Goal: Task Accomplishment & Management: Use online tool/utility

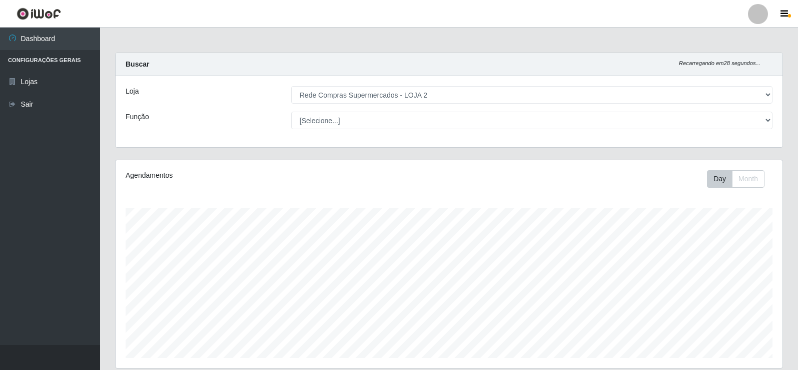
select select "161"
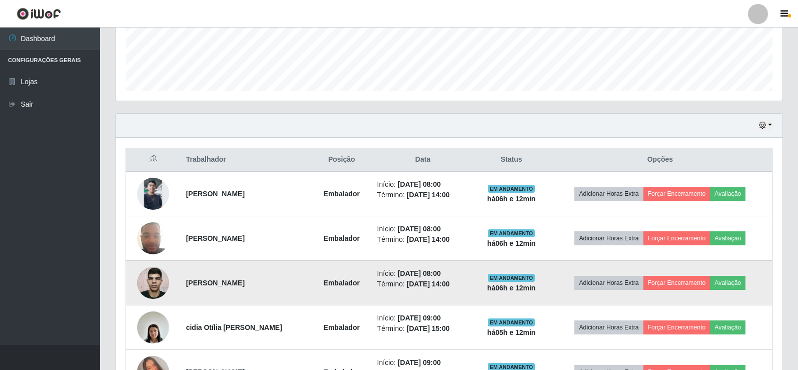
scroll to position [267, 0]
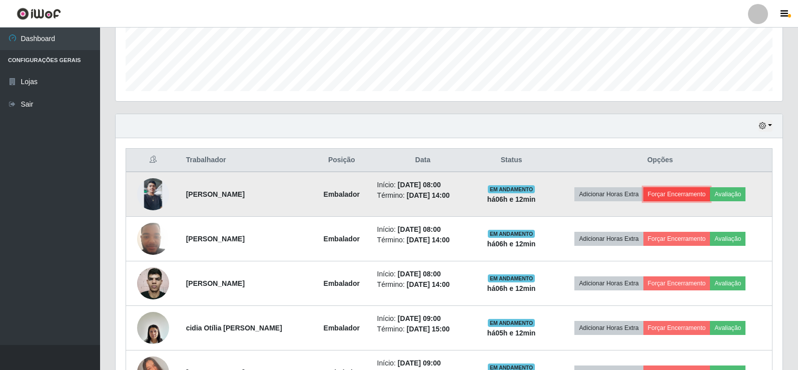
click at [687, 192] on button "Forçar Encerramento" at bounding box center [676, 194] width 67 height 14
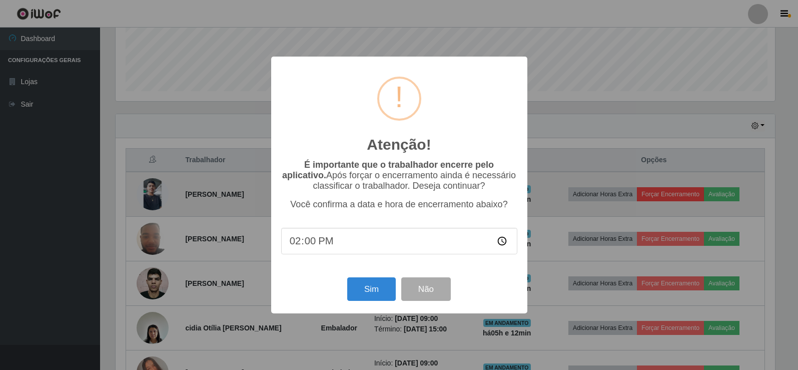
scroll to position [208, 662]
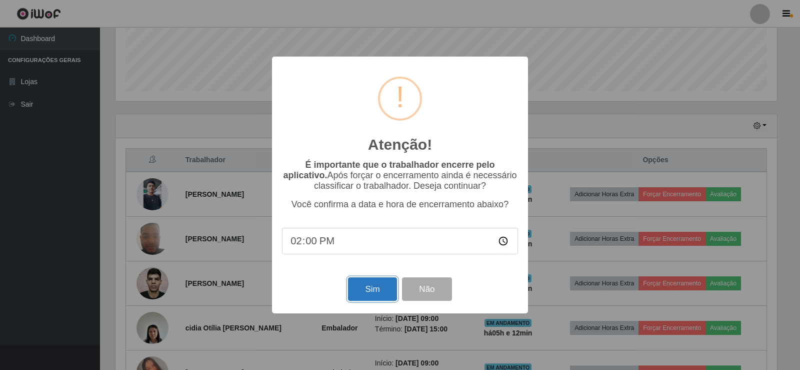
click at [386, 290] on button "Sim" at bounding box center [372, 289] width 49 height 24
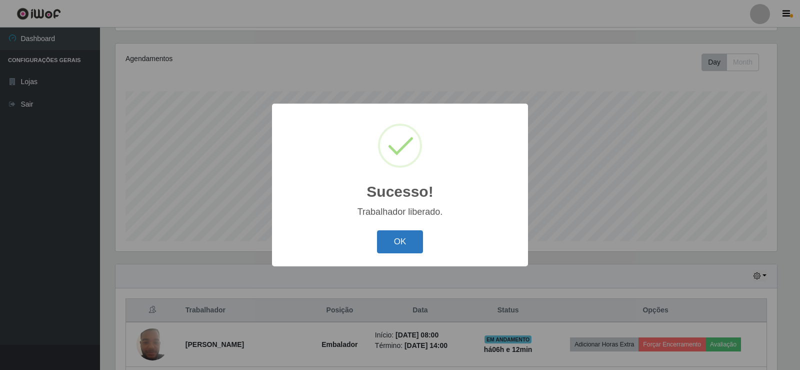
click at [403, 238] on button "OK" at bounding box center [400, 242] width 47 height 24
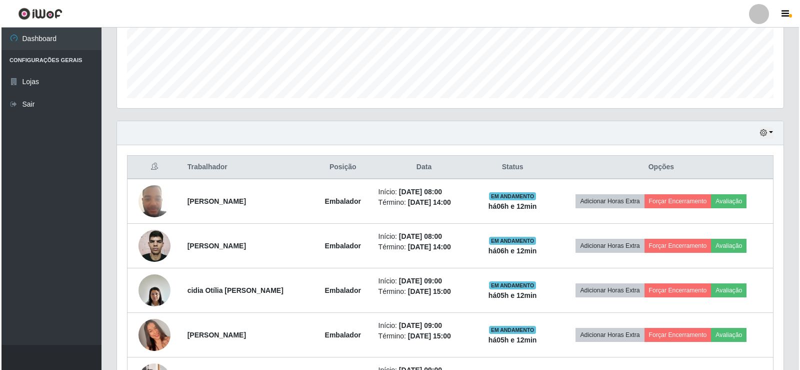
scroll to position [267, 0]
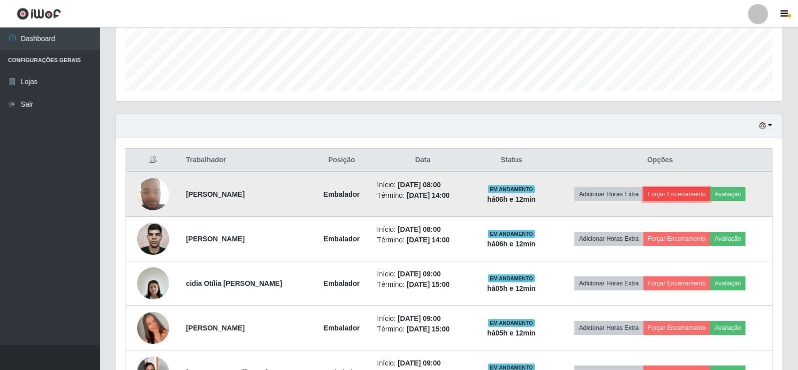
click at [678, 195] on button "Forçar Encerramento" at bounding box center [676, 194] width 67 height 14
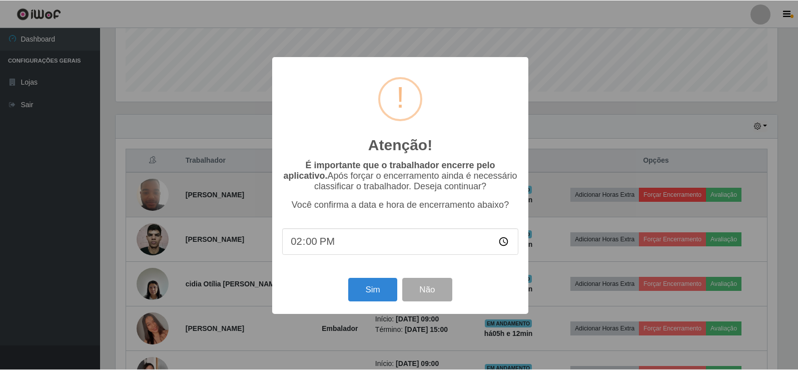
scroll to position [208, 662]
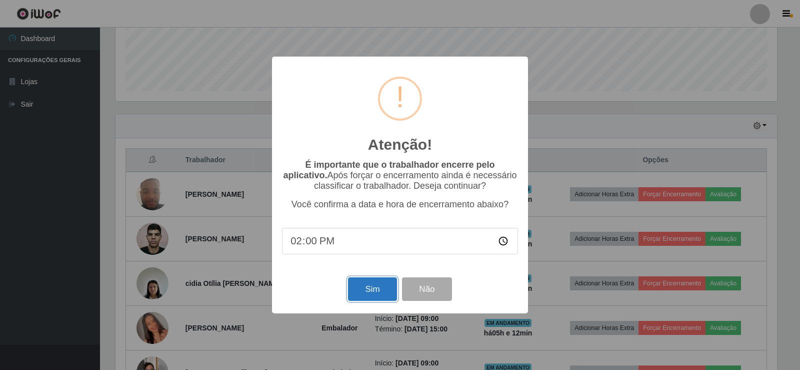
click at [375, 291] on button "Sim" at bounding box center [372, 289] width 49 height 24
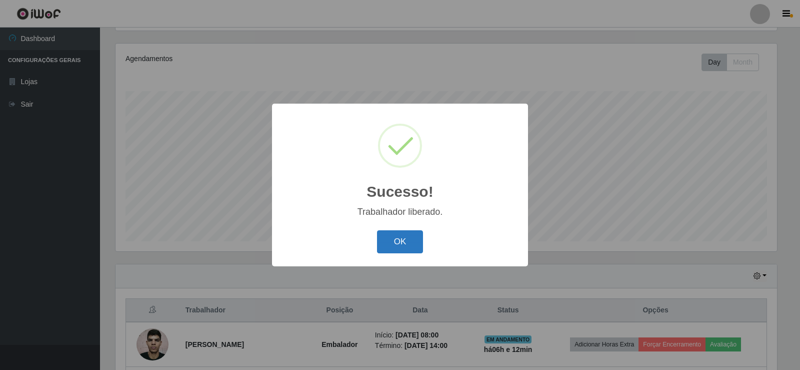
drag, startPoint x: 402, startPoint y: 239, endPoint x: 394, endPoint y: 212, distance: 28.3
click at [401, 239] on button "OK" at bounding box center [400, 242] width 47 height 24
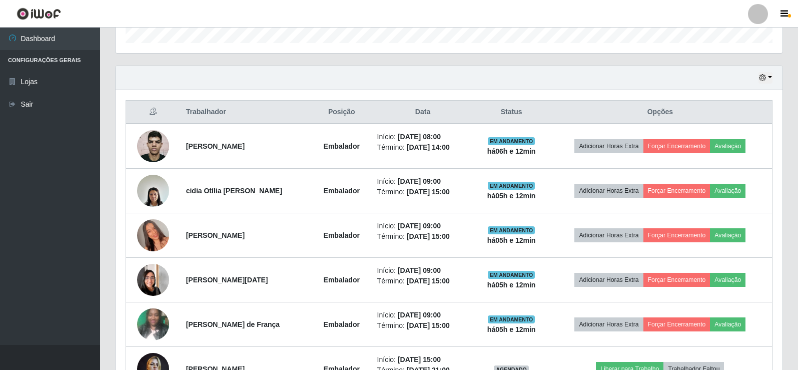
scroll to position [317, 0]
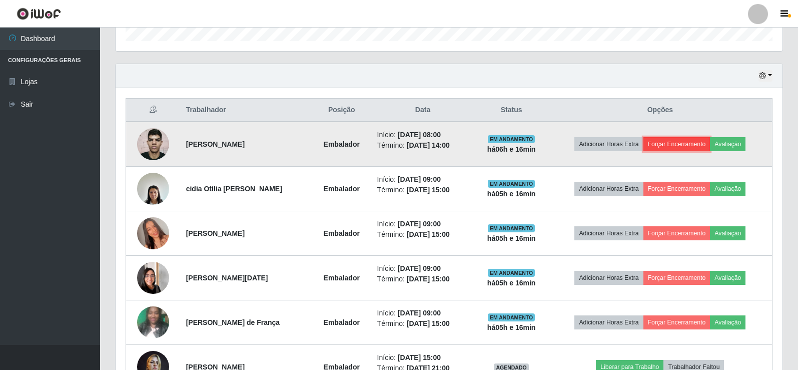
click at [680, 145] on button "Forçar Encerramento" at bounding box center [676, 144] width 67 height 14
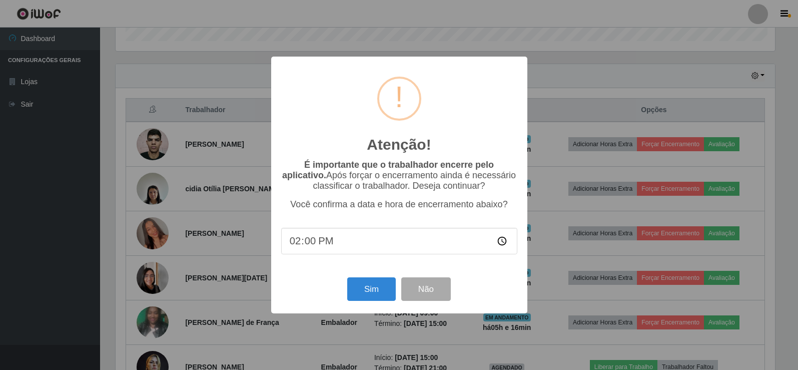
scroll to position [208, 662]
click at [375, 288] on button "Sim" at bounding box center [372, 289] width 49 height 24
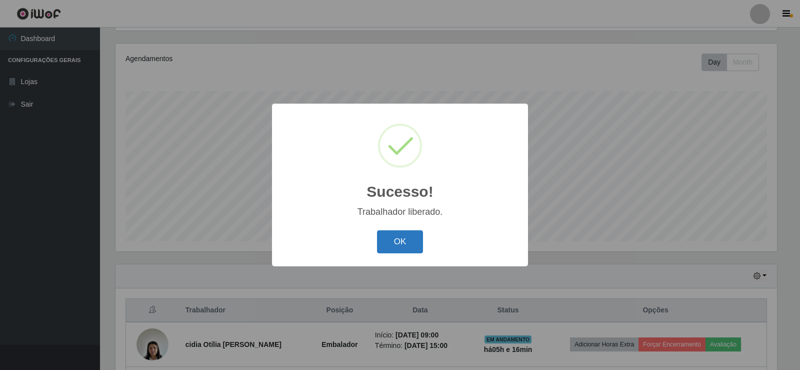
click at [420, 240] on button "OK" at bounding box center [400, 242] width 47 height 24
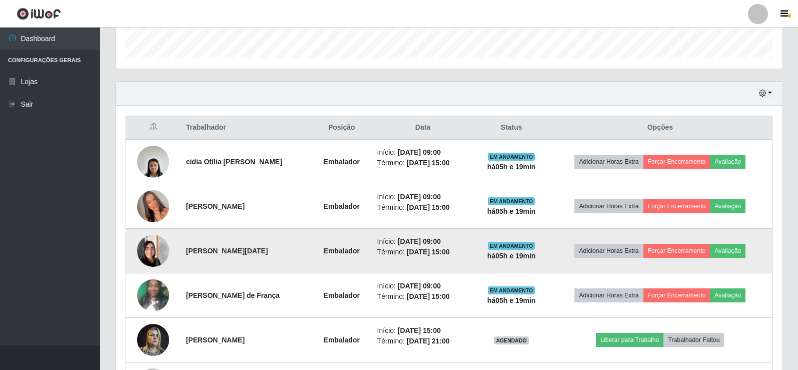
scroll to position [317, 0]
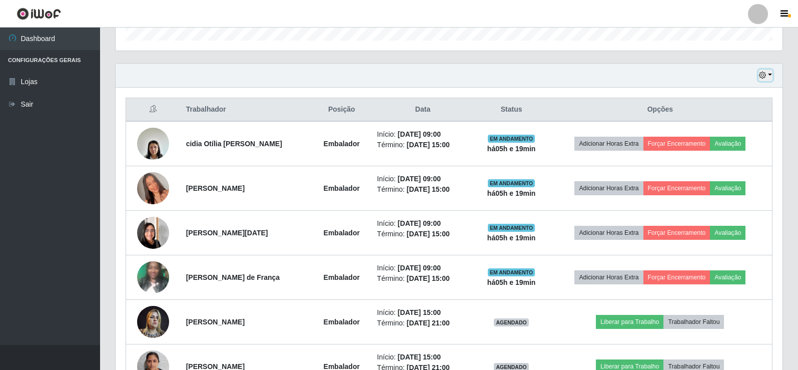
click at [766, 74] on icon "button" at bounding box center [762, 75] width 7 height 7
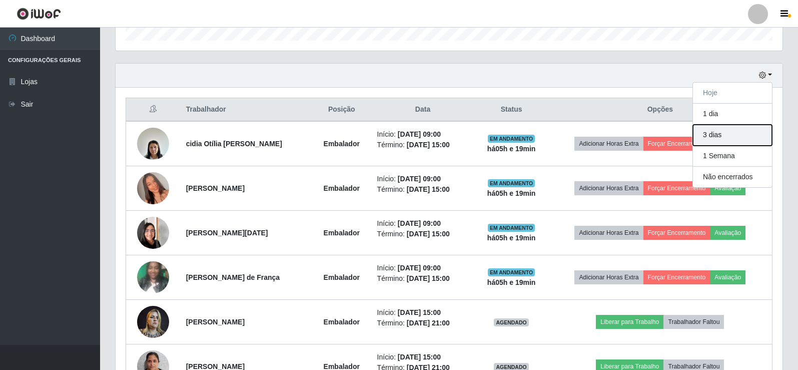
click at [710, 129] on button "3 dias" at bounding box center [732, 135] width 79 height 21
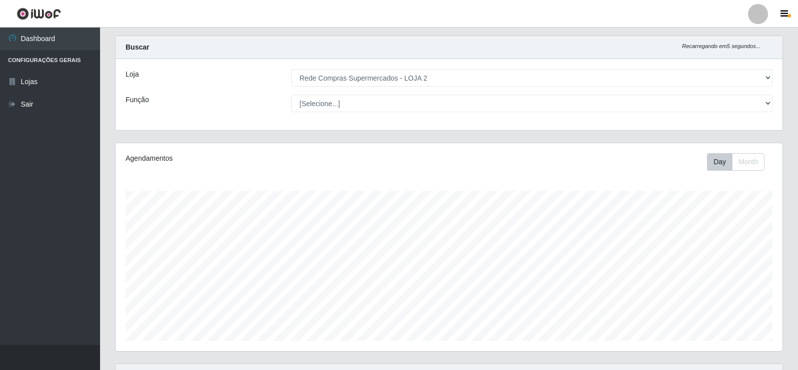
scroll to position [0, 0]
